Goal: Use online tool/utility: Utilize a website feature to perform a specific function

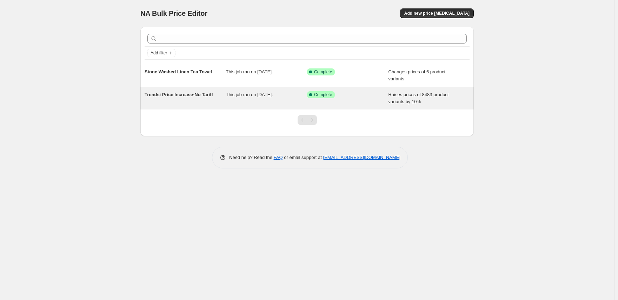
click at [294, 96] on div "This job ran on [DATE]." at bounding box center [266, 98] width 81 height 14
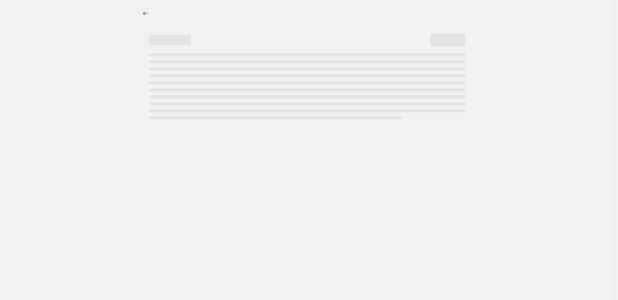
select select "percentage"
select select "remove"
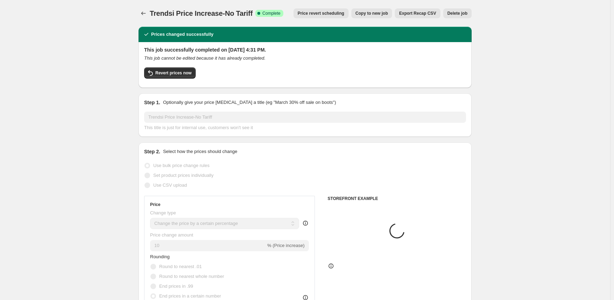
select select "vendor"
select select "tag"
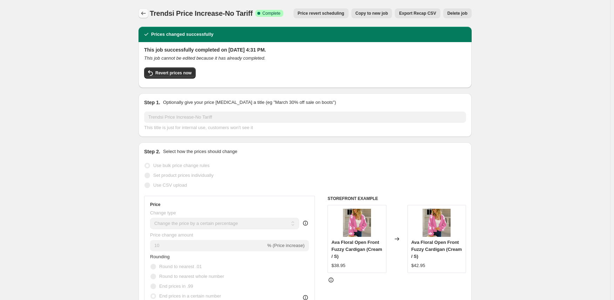
click at [146, 15] on icon "Price change jobs" at bounding box center [143, 13] width 7 height 7
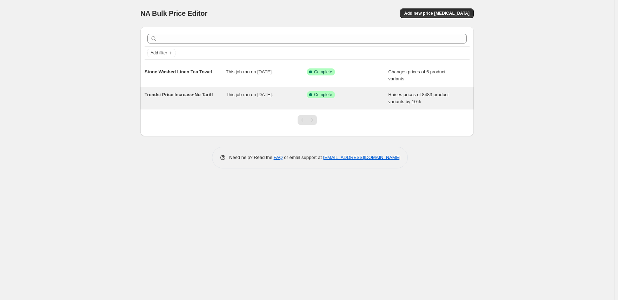
click at [268, 97] on div "This job ran on [DATE]." at bounding box center [266, 98] width 81 height 14
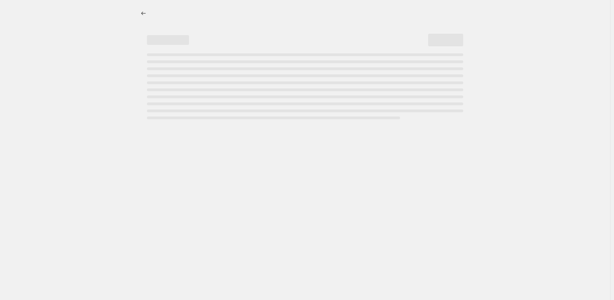
select select "percentage"
select select "remove"
select select "vendor"
select select "tag"
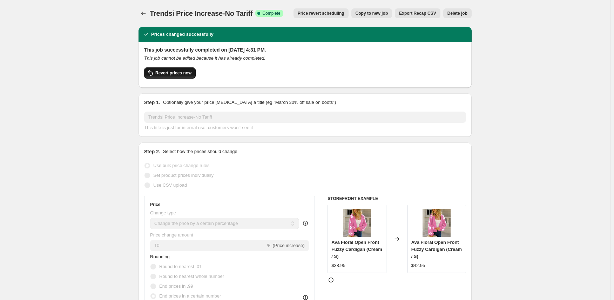
click at [186, 74] on span "Revert prices now" at bounding box center [173, 73] width 36 height 6
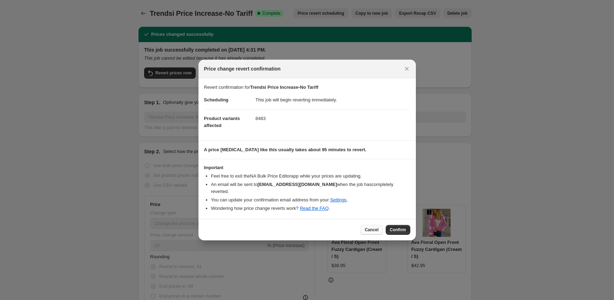
click at [377, 229] on button "Cancel" at bounding box center [372, 230] width 22 height 10
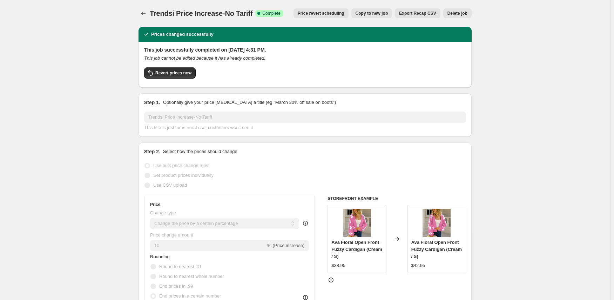
click at [468, 12] on span "Delete job" at bounding box center [458, 14] width 20 height 6
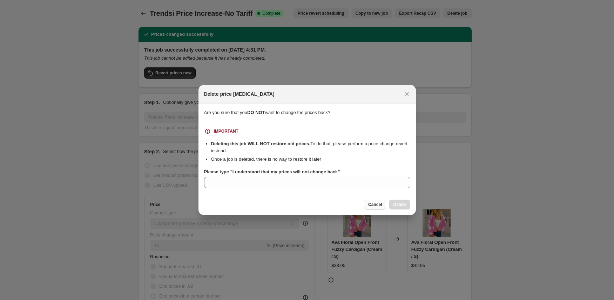
click at [369, 206] on button "Cancel" at bounding box center [375, 205] width 22 height 10
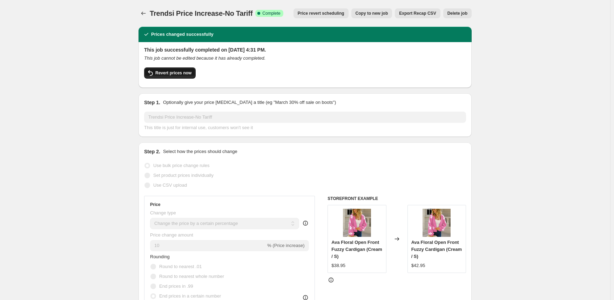
click at [163, 71] on span "Revert prices now" at bounding box center [173, 73] width 36 height 6
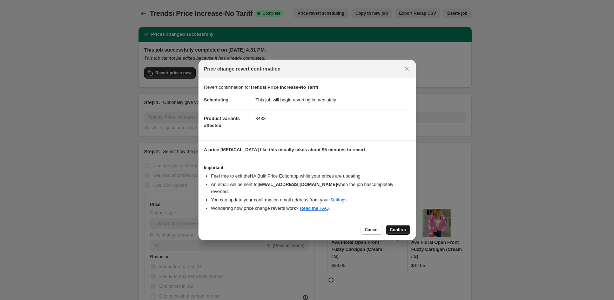
click at [392, 227] on span "Confirm" at bounding box center [398, 230] width 16 height 6
